Goal: Information Seeking & Learning: Learn about a topic

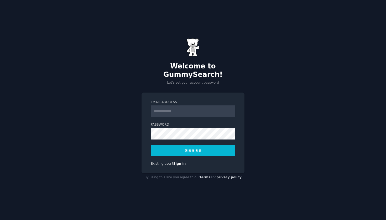
click at [176, 108] on input "Email Address" at bounding box center [193, 111] width 84 height 12
type input "**********"
click at [195, 146] on button "Sign up" at bounding box center [193, 150] width 84 height 11
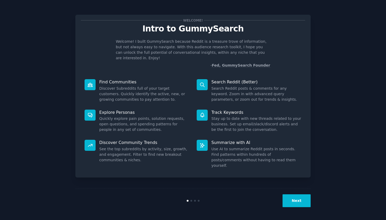
click at [292, 201] on button "Next" at bounding box center [296, 200] width 28 height 13
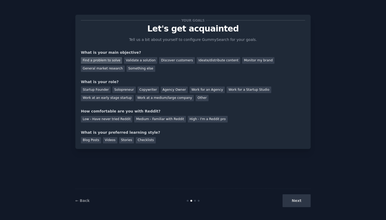
click at [109, 63] on div "Find a problem to solve" at bounding box center [101, 60] width 41 height 7
click at [130, 62] on div "Validate a solution" at bounding box center [140, 60] width 33 height 7
click at [105, 59] on div "Find a problem to solve" at bounding box center [101, 60] width 41 height 7
click at [97, 86] on div "Startup Founder Solopreneur Copywriter Agency Owner Work for an Agency Work for…" at bounding box center [193, 93] width 224 height 17
click at [97, 91] on div "Startup Founder" at bounding box center [96, 90] width 30 height 7
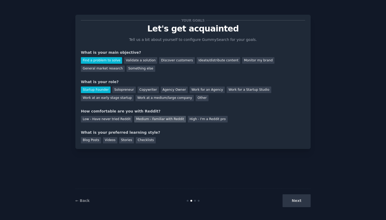
click at [141, 118] on div "Medium - Familiar with Reddit" at bounding box center [159, 119] width 51 height 7
click at [290, 199] on div "Next" at bounding box center [271, 200] width 78 height 13
click at [290, 201] on div "Next" at bounding box center [271, 200] width 78 height 13
click at [94, 139] on div "Blog Posts" at bounding box center [91, 140] width 20 height 7
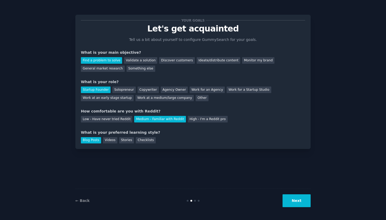
click at [296, 204] on button "Next" at bounding box center [296, 200] width 28 height 13
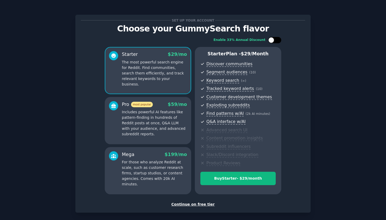
click at [272, 41] on div at bounding box center [271, 40] width 6 height 6
click at [272, 41] on icon at bounding box center [271, 40] width 3 height 3
checkbox input "false"
click at [198, 202] on div "Continue on free tier" at bounding box center [193, 205] width 224 height 6
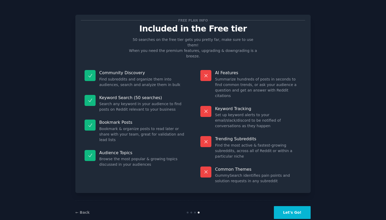
click at [284, 206] on button "Let's Go!" at bounding box center [292, 212] width 37 height 13
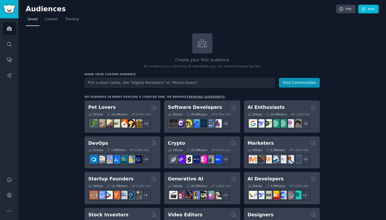
click at [102, 82] on input "text" at bounding box center [179, 83] width 190 height 10
click at [94, 81] on input "text" at bounding box center [179, 83] width 190 height 10
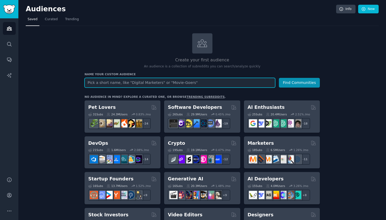
click at [104, 82] on input "text" at bounding box center [179, 83] width 190 height 10
type input "rebar detailers"
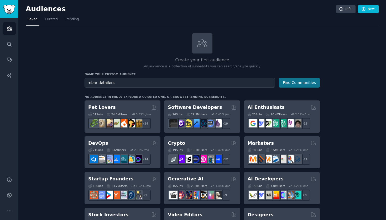
click at [292, 79] on button "Find Communities" at bounding box center [299, 83] width 41 height 10
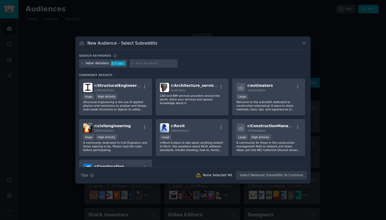
click at [113, 63] on div "2.7 / mo" at bounding box center [118, 63] width 15 height 5
click at [115, 64] on div "2.7 / mo" at bounding box center [118, 63] width 15 height 5
click at [132, 96] on div "Huge High Activity" at bounding box center [115, 97] width 65 height 7
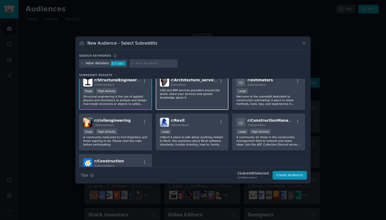
scroll to position [6, 0]
click at [272, 89] on div "Large" at bounding box center [268, 91] width 65 height 7
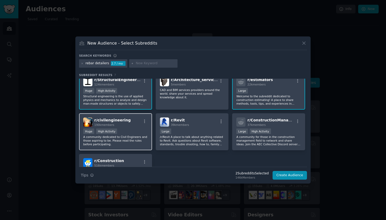
click at [132, 126] on div "r/ civilengineering 190k members" at bounding box center [115, 122] width 65 height 9
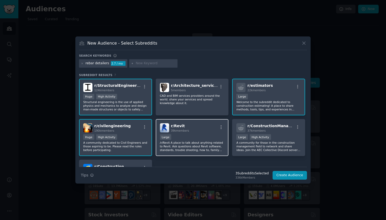
scroll to position [0, 0]
click at [196, 135] on div "10,000 - 100,000 members Large" at bounding box center [192, 137] width 65 height 7
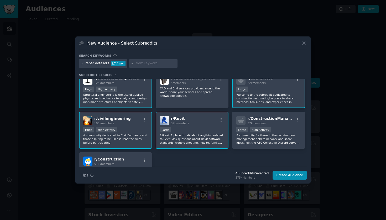
scroll to position [12, 0]
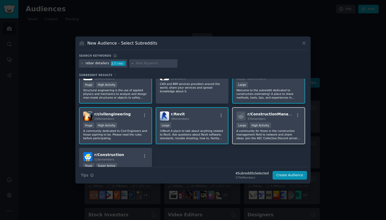
click at [282, 120] on div "37k members" at bounding box center [270, 119] width 47 height 4
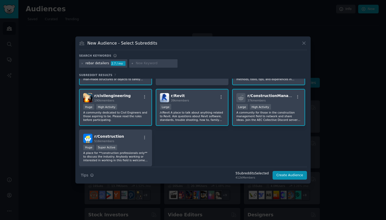
scroll to position [34, 0]
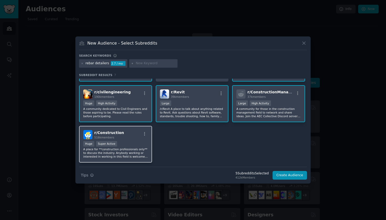
click at [124, 135] on div "r/ Construction 516k members" at bounding box center [115, 134] width 65 height 9
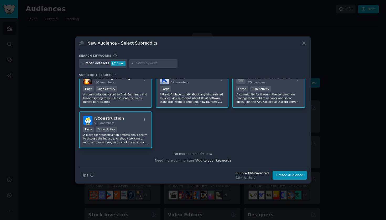
scroll to position [48, 0]
click at [289, 177] on button "Create Audience" at bounding box center [289, 175] width 35 height 9
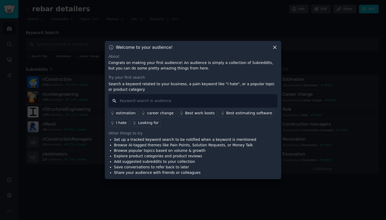
click at [186, 102] on input "text" at bounding box center [192, 100] width 169 height 13
type input "k"
type input "I hate"
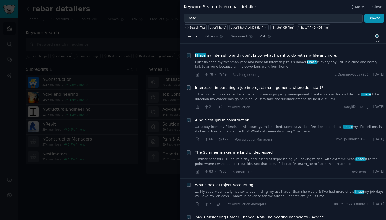
scroll to position [400, 0]
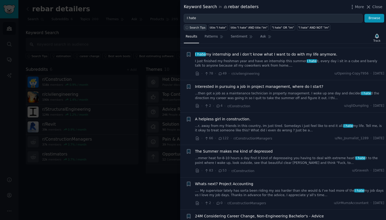
click at [188, 26] on icon "button" at bounding box center [186, 27] width 3 height 3
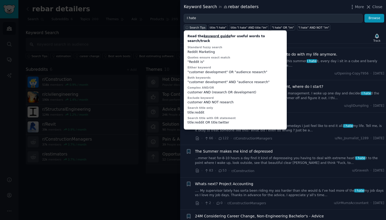
click at [188, 26] on icon "button" at bounding box center [186, 27] width 3 height 3
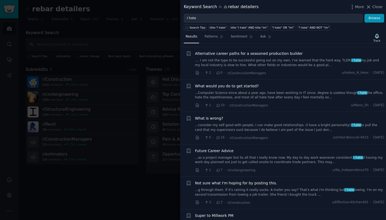
scroll to position [660, 0]
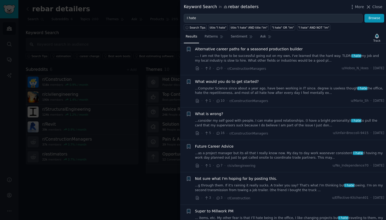
click at [130, 178] on div at bounding box center [193, 110] width 386 height 220
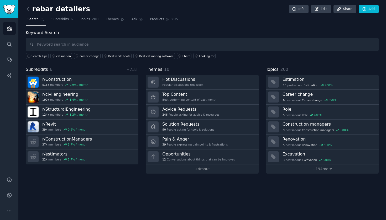
click at [133, 189] on div "rebar detailers Info Edit Share Add Search Subreddits 6 Topics 200 Themes Ask P…" at bounding box center [201, 110] width 367 height 220
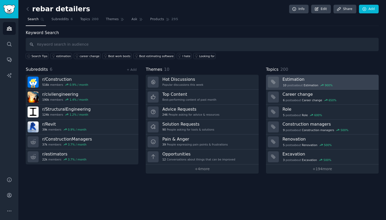
click at [289, 78] on h3 "Estimation" at bounding box center [328, 80] width 92 height 6
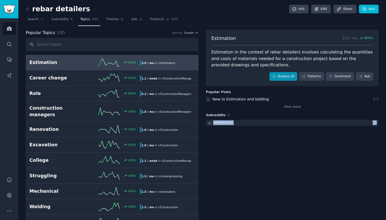
click at [281, 75] on link "Browse all" at bounding box center [283, 76] width 28 height 9
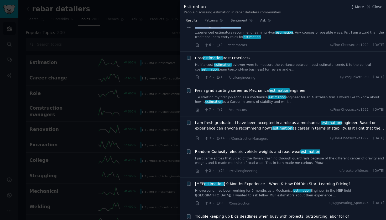
scroll to position [237, 0]
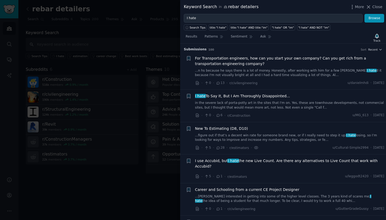
click at [145, 63] on div at bounding box center [193, 110] width 386 height 220
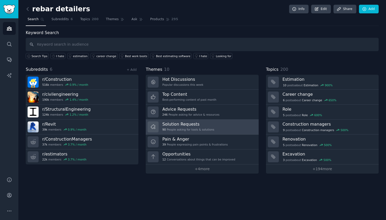
click at [211, 126] on div "Solution Requests 90 People asking for tools & solutions" at bounding box center [188, 126] width 52 height 11
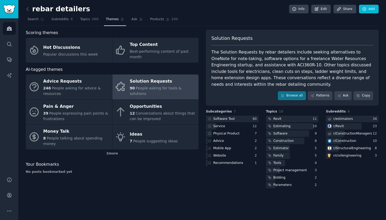
click at [244, 50] on div "The Solution Requests by rebar detailers include seeking alternatives to OneNot…" at bounding box center [292, 68] width 162 height 39
drag, startPoint x: 244, startPoint y: 50, endPoint x: 208, endPoint y: 50, distance: 36.5
click at [207, 50] on div "Solution Requests The Solution Requests by rebar detailers include seeking alte…" at bounding box center [292, 68] width 173 height 76
click at [215, 51] on div "The Solution Requests by rebar detailers include seeking alternatives to OneNot…" at bounding box center [292, 68] width 162 height 39
click at [214, 52] on div "The Solution Requests by rebar detailers include seeking alternatives to OneNot…" at bounding box center [292, 68] width 162 height 39
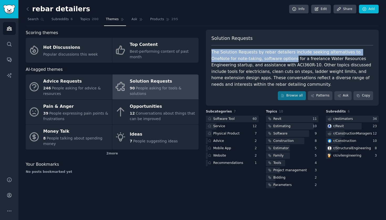
drag, startPoint x: 214, startPoint y: 52, endPoint x: 268, endPoint y: 59, distance: 55.0
click at [268, 59] on div "The Solution Requests by rebar detailers include seeking alternatives to OneNot…" at bounding box center [292, 68] width 162 height 39
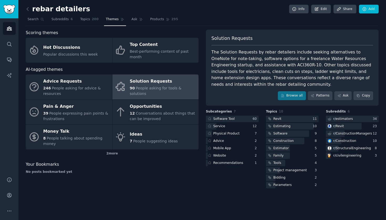
click at [236, 59] on div "The Solution Requests by rebar detailers include seeking alternatives to OneNot…" at bounding box center [292, 68] width 162 height 39
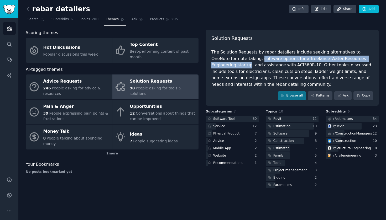
drag, startPoint x: 236, startPoint y: 59, endPoint x: 359, endPoint y: 59, distance: 123.6
click at [359, 59] on div "The Solution Requests by rebar detailers include seeking alternatives to OneNot…" at bounding box center [292, 68] width 162 height 39
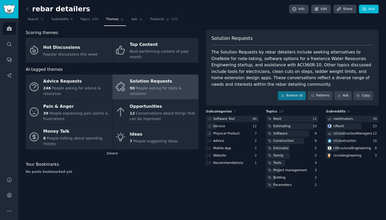
click at [252, 65] on div "The Solution Requests by rebar detailers include seeking alternatives to OneNot…" at bounding box center [292, 68] width 162 height 39
drag, startPoint x: 252, startPoint y: 65, endPoint x: 271, endPoint y: 65, distance: 18.6
click at [271, 65] on div "The Solution Requests by rebar detailers include seeking alternatives to OneNot…" at bounding box center [292, 68] width 162 height 39
copy div "ACI360R-10."
click at [289, 64] on div "The Solution Requests by rebar detailers include seeking alternatives to OneNot…" at bounding box center [292, 68] width 162 height 39
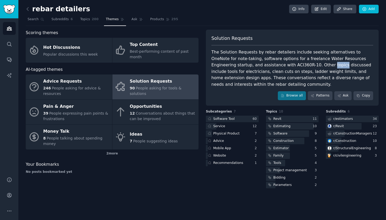
click at [289, 64] on div "The Solution Requests by rebar detailers include seeking alternatives to OneNot…" at bounding box center [292, 68] width 162 height 39
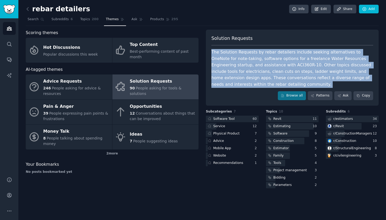
click at [289, 64] on div "The Solution Requests by rebar detailers include seeking alternatives to OneNot…" at bounding box center [292, 68] width 162 height 39
click at [275, 66] on div "The Solution Requests by rebar detailers include seeking alternatives to OneNot…" at bounding box center [292, 68] width 162 height 39
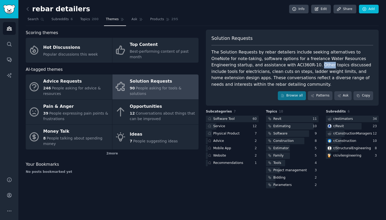
click at [275, 66] on div "The Solution Requests by rebar detailers include seeking alternatives to OneNot…" at bounding box center [292, 68] width 162 height 39
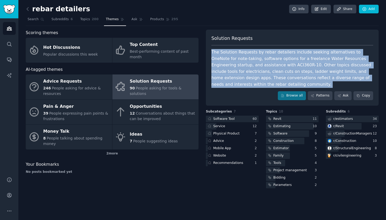
click at [275, 66] on div "The Solution Requests by rebar detailers include seeking alternatives to OneNot…" at bounding box center [292, 68] width 162 height 39
click at [269, 64] on div "The Solution Requests by rebar detailers include seeking alternatives to OneNot…" at bounding box center [292, 68] width 162 height 39
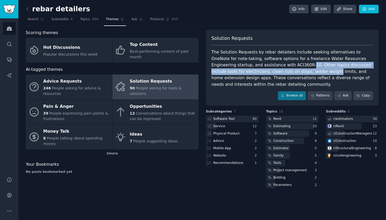
drag, startPoint x: 269, startPoint y: 64, endPoint x: 263, endPoint y: 71, distance: 8.6
click at [263, 71] on div "The Solution Requests by rebar detailers include seeking alternatives to OneNot…" at bounding box center [292, 68] width 162 height 39
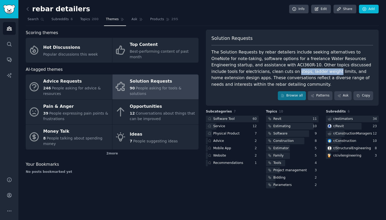
drag, startPoint x: 263, startPoint y: 71, endPoint x: 240, endPoint y: 70, distance: 23.3
click at [240, 70] on div "The Solution Requests by rebar detailers include seeking alternatives to OneNot…" at bounding box center [292, 68] width 162 height 39
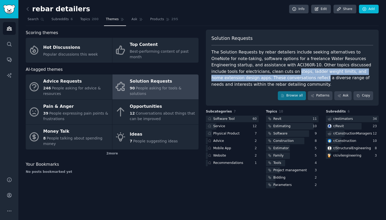
drag, startPoint x: 240, startPoint y: 70, endPoint x: 247, endPoint y: 79, distance: 11.8
click at [247, 79] on div "The Solution Requests by rebar detailers include seeking alternatives to OneNot…" at bounding box center [292, 68] width 162 height 39
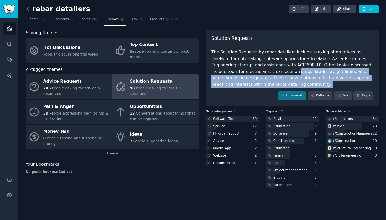
click at [247, 79] on div "The Solution Requests by rebar detailers include seeking alternatives to OneNot…" at bounding box center [292, 68] width 162 height 39
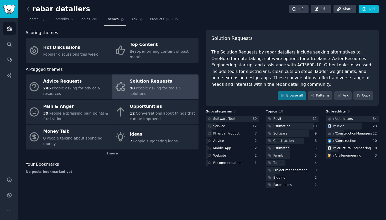
click at [247, 79] on div "The Solution Requests by rebar detailers include seeking alternatives to OneNot…" at bounding box center [292, 68] width 162 height 39
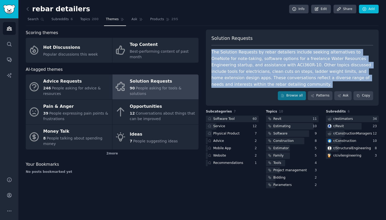
click at [247, 79] on div "The Solution Requests by rebar detailers include seeking alternatives to OneNot…" at bounding box center [292, 68] width 162 height 39
click at [247, 72] on div "The Solution Requests by rebar detailers include seeking alternatives to OneNot…" at bounding box center [292, 68] width 162 height 39
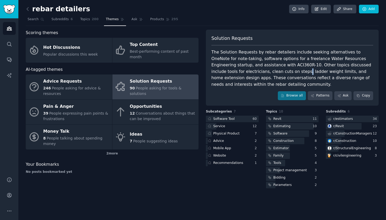
click at [247, 72] on div "The Solution Requests by rebar detailers include seeking alternatives to OneNot…" at bounding box center [292, 68] width 162 height 39
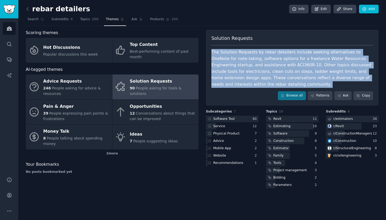
click at [247, 72] on div "The Solution Requests by rebar detailers include seeking alternatives to OneNot…" at bounding box center [292, 68] width 162 height 39
click at [249, 67] on div "The Solution Requests by rebar detailers include seeking alternatives to OneNot…" at bounding box center [292, 68] width 162 height 39
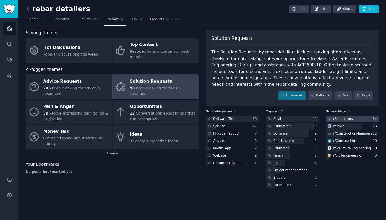
click at [363, 117] on div at bounding box center [352, 119] width 53 height 7
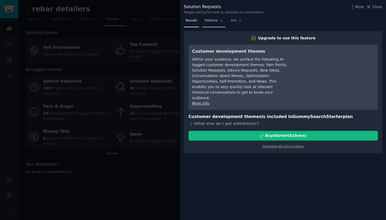
click at [220, 25] on link "Patterns" at bounding box center [214, 22] width 22 height 11
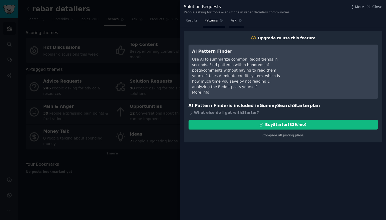
click at [233, 22] on span "Ask" at bounding box center [234, 20] width 6 height 5
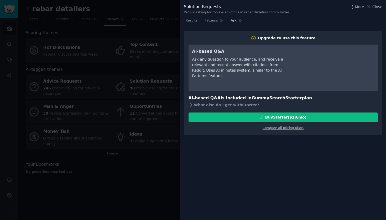
click at [157, 60] on div at bounding box center [193, 110] width 386 height 220
